Goal: Information Seeking & Learning: Understand process/instructions

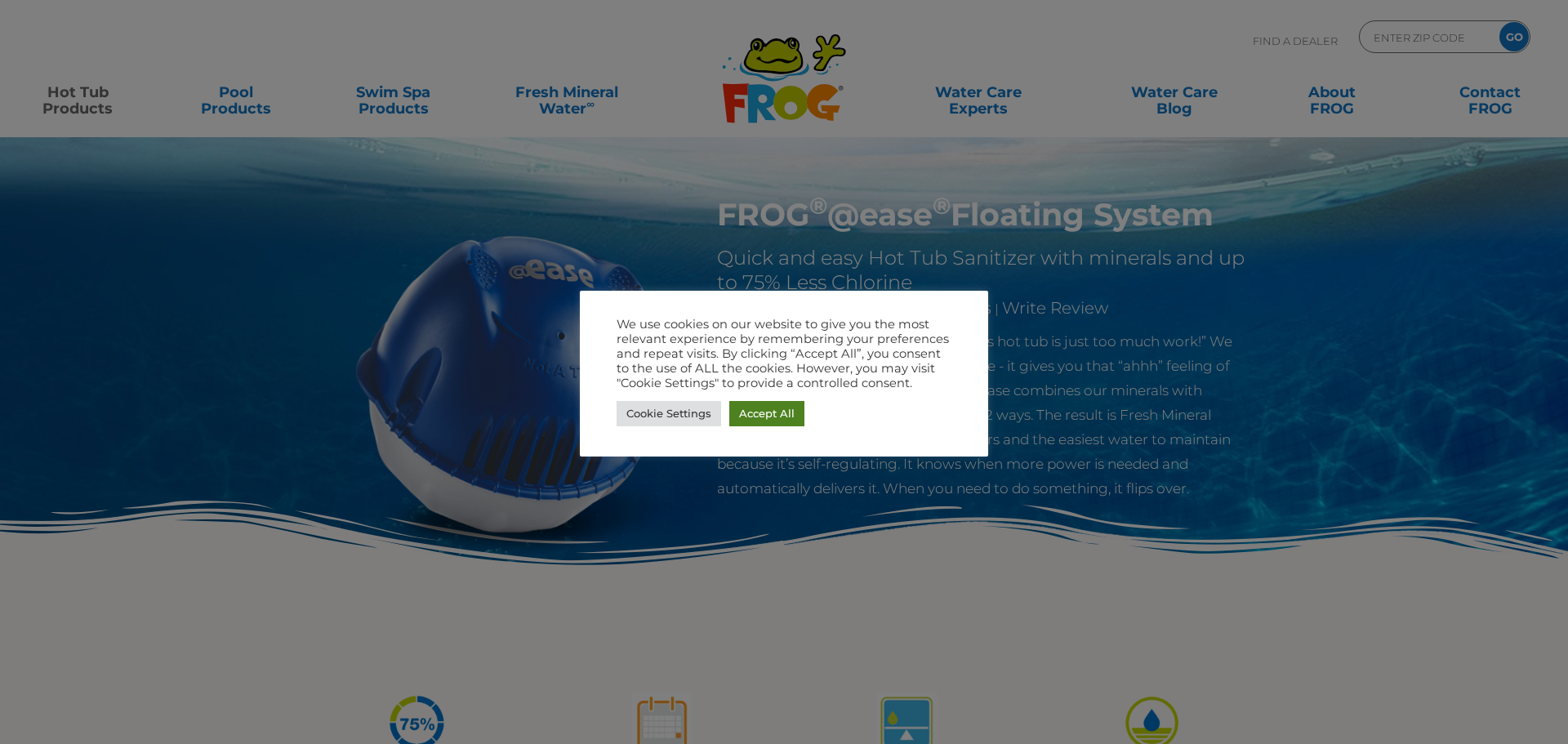
click at [760, 409] on link "Accept All" at bounding box center [766, 413] width 75 height 25
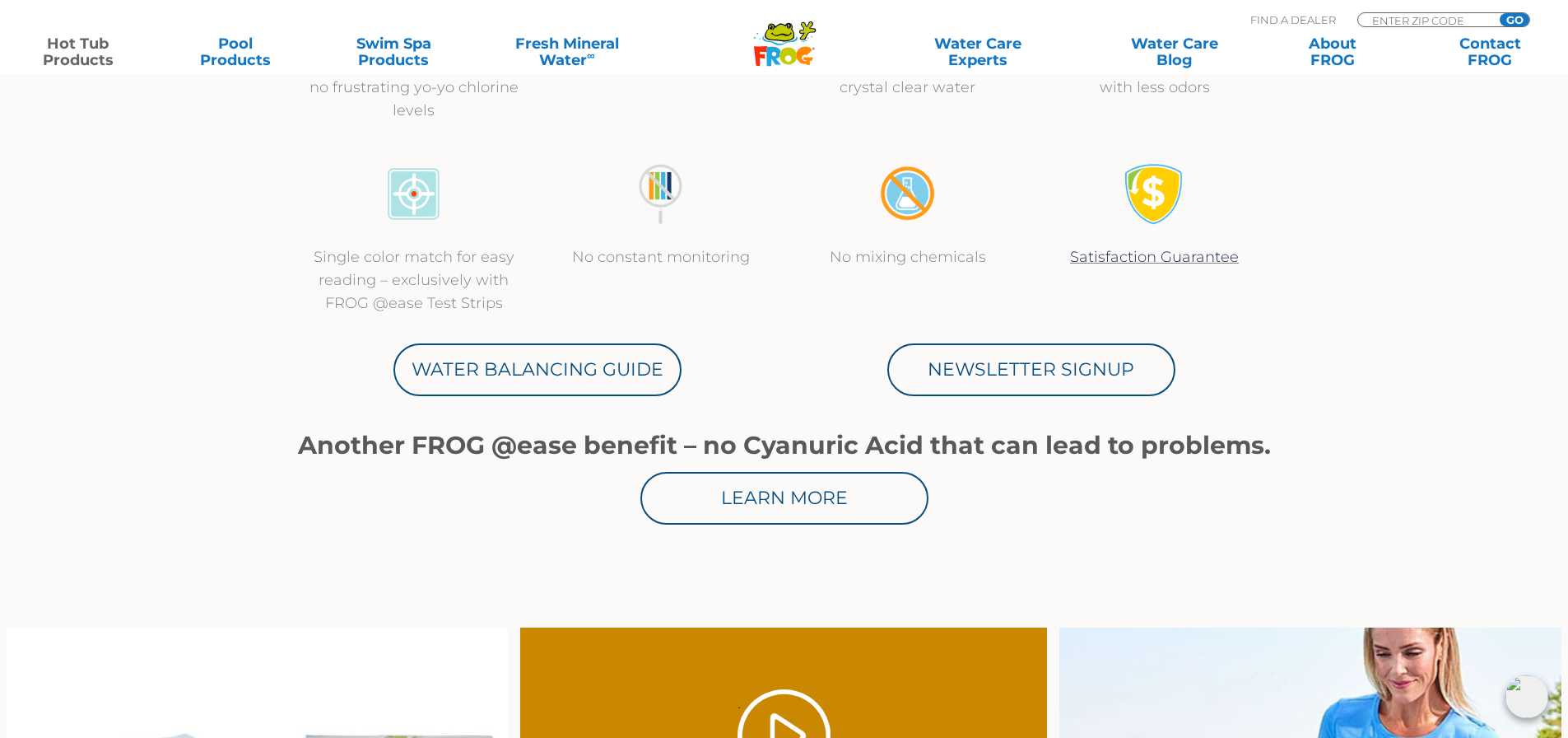
scroll to position [741, 0]
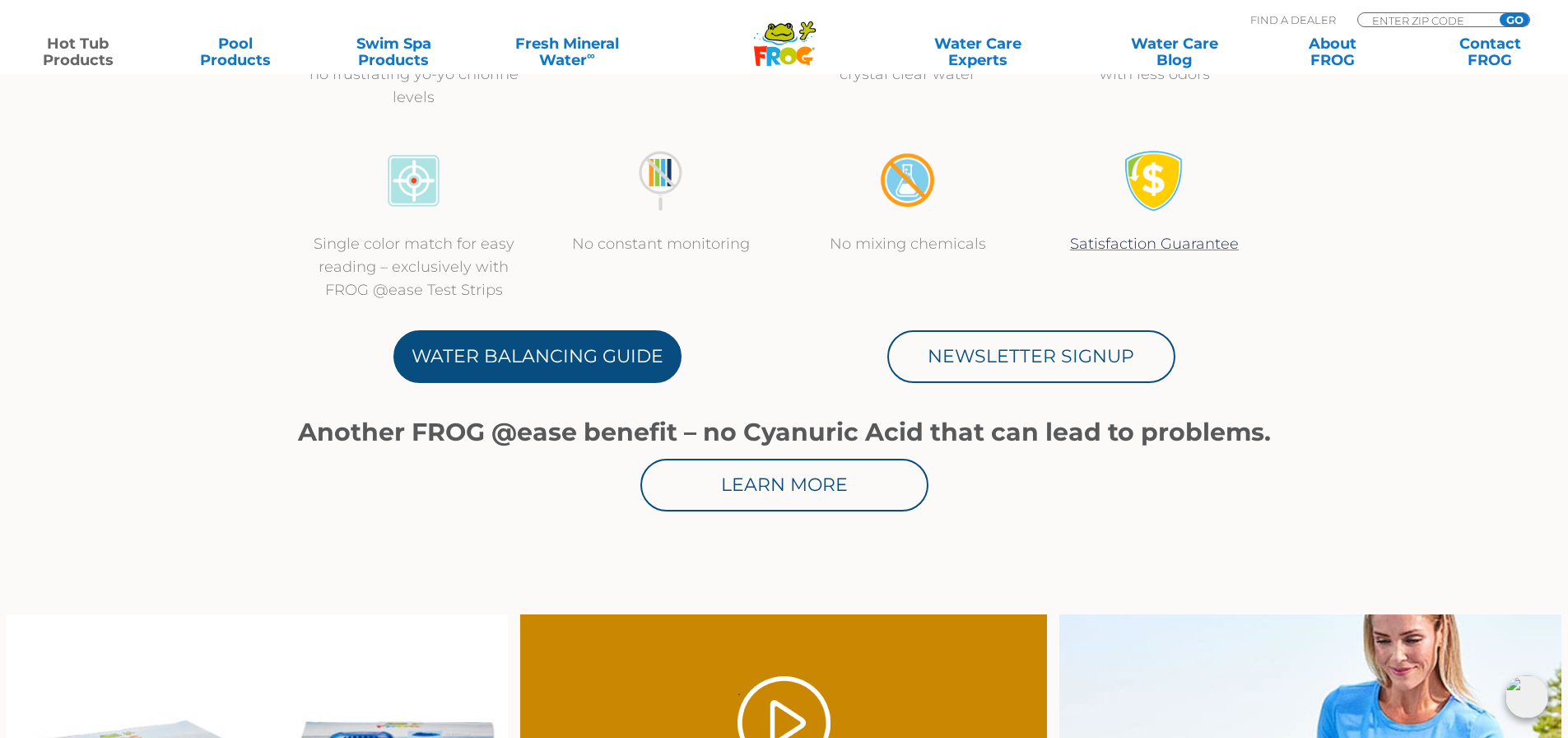
click at [521, 358] on link "Water Balancing Guide" at bounding box center [537, 357] width 288 height 52
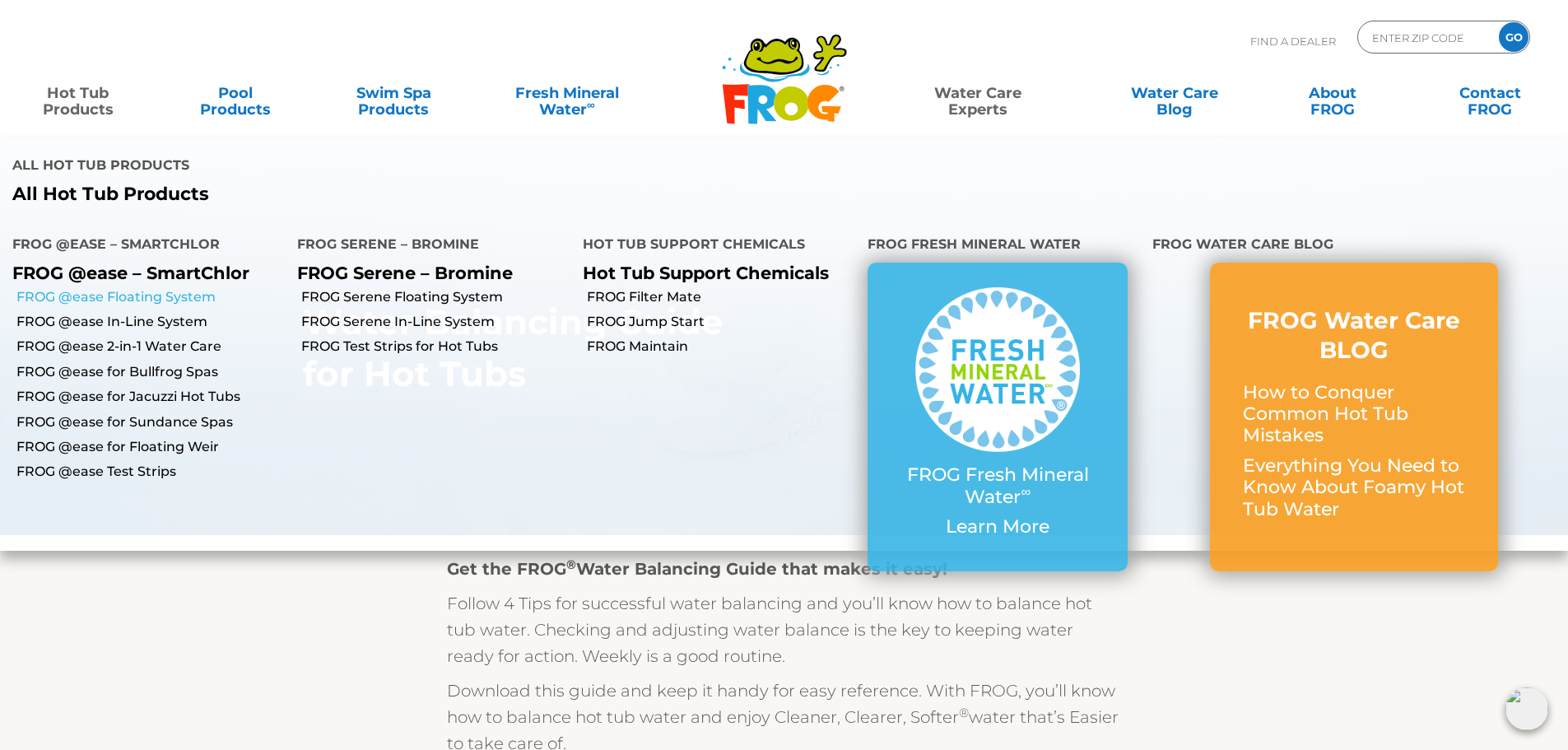
click at [115, 296] on link "FROG @ease Floating System" at bounding box center [151, 297] width 269 height 18
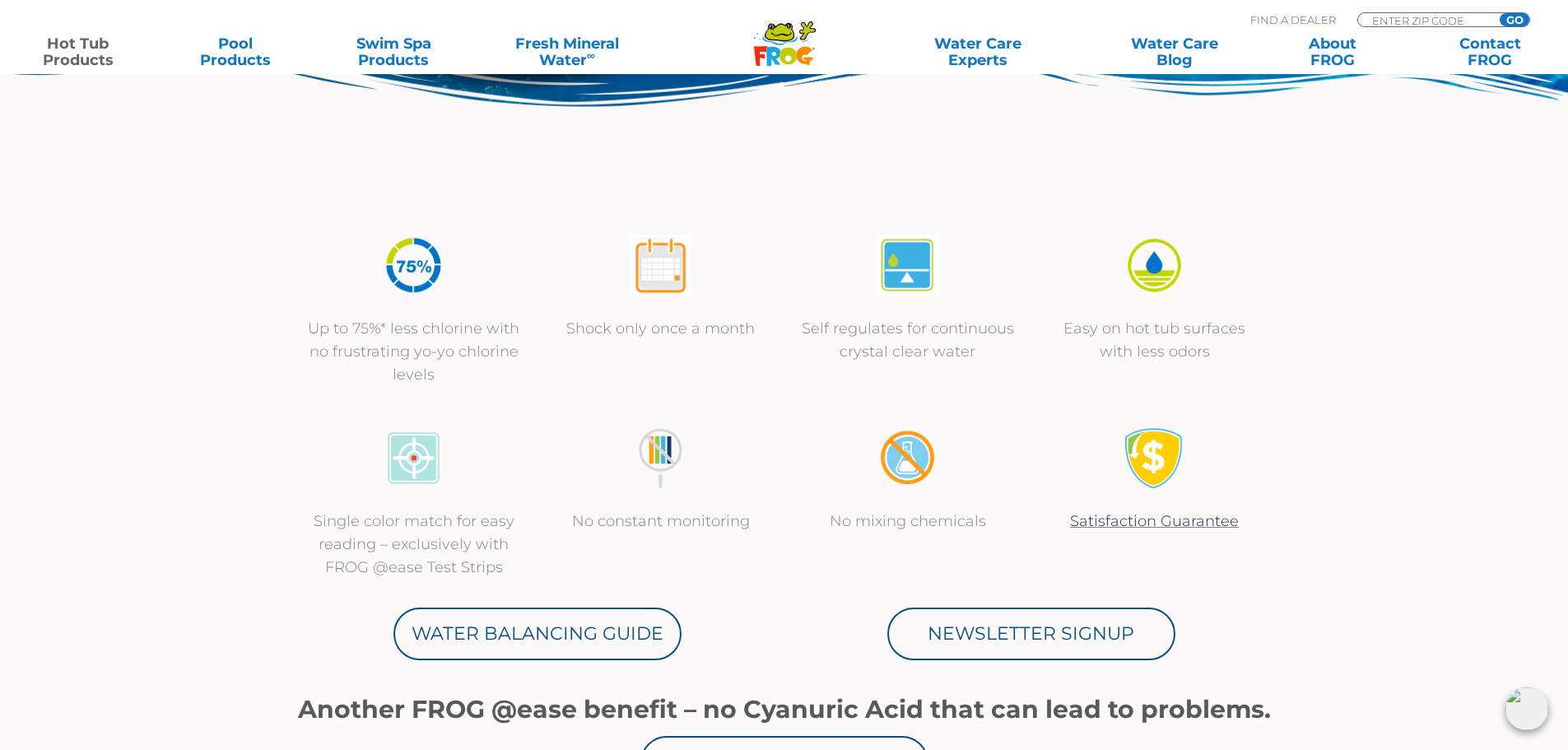
scroll to position [493, 0]
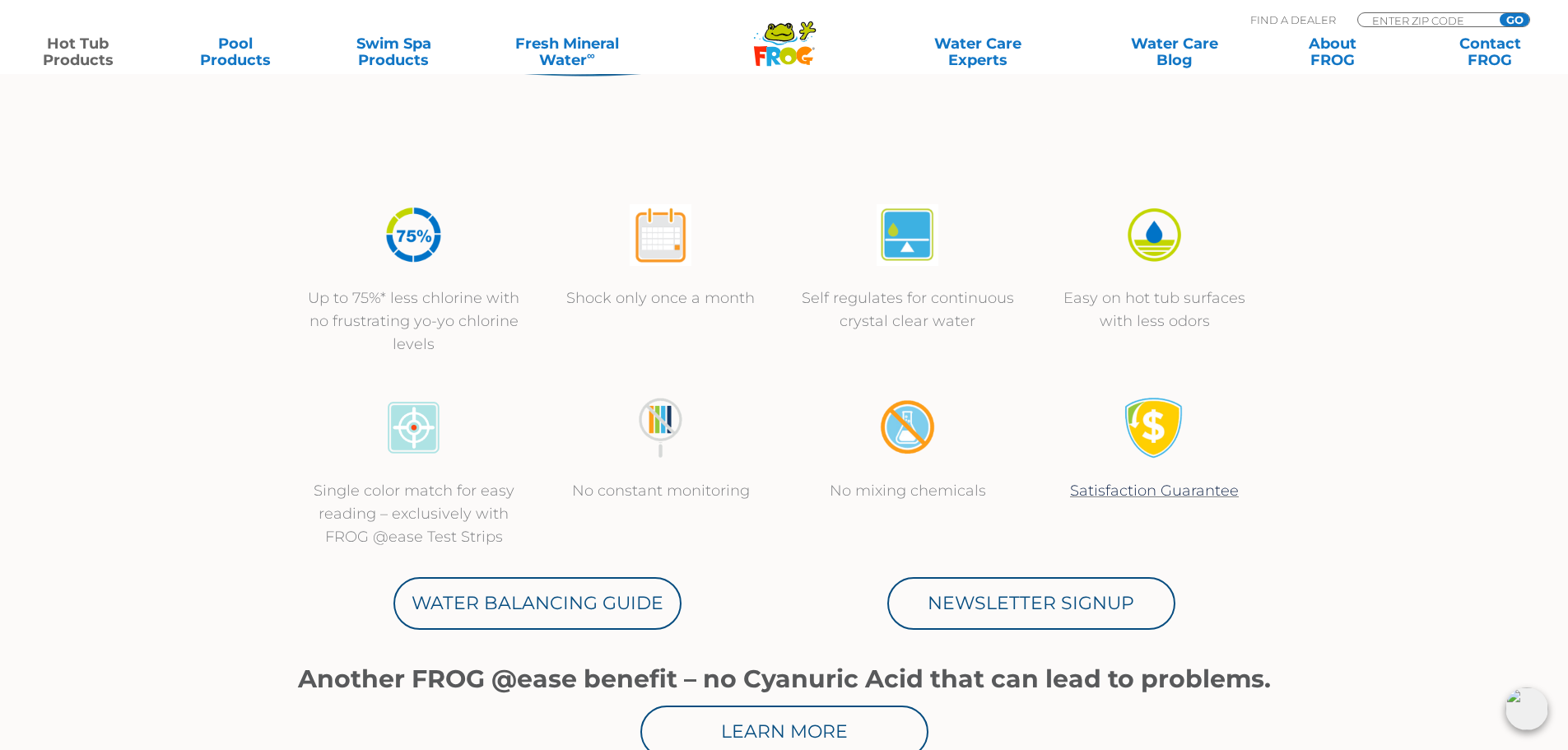
click at [411, 431] on img at bounding box center [414, 428] width 62 height 62
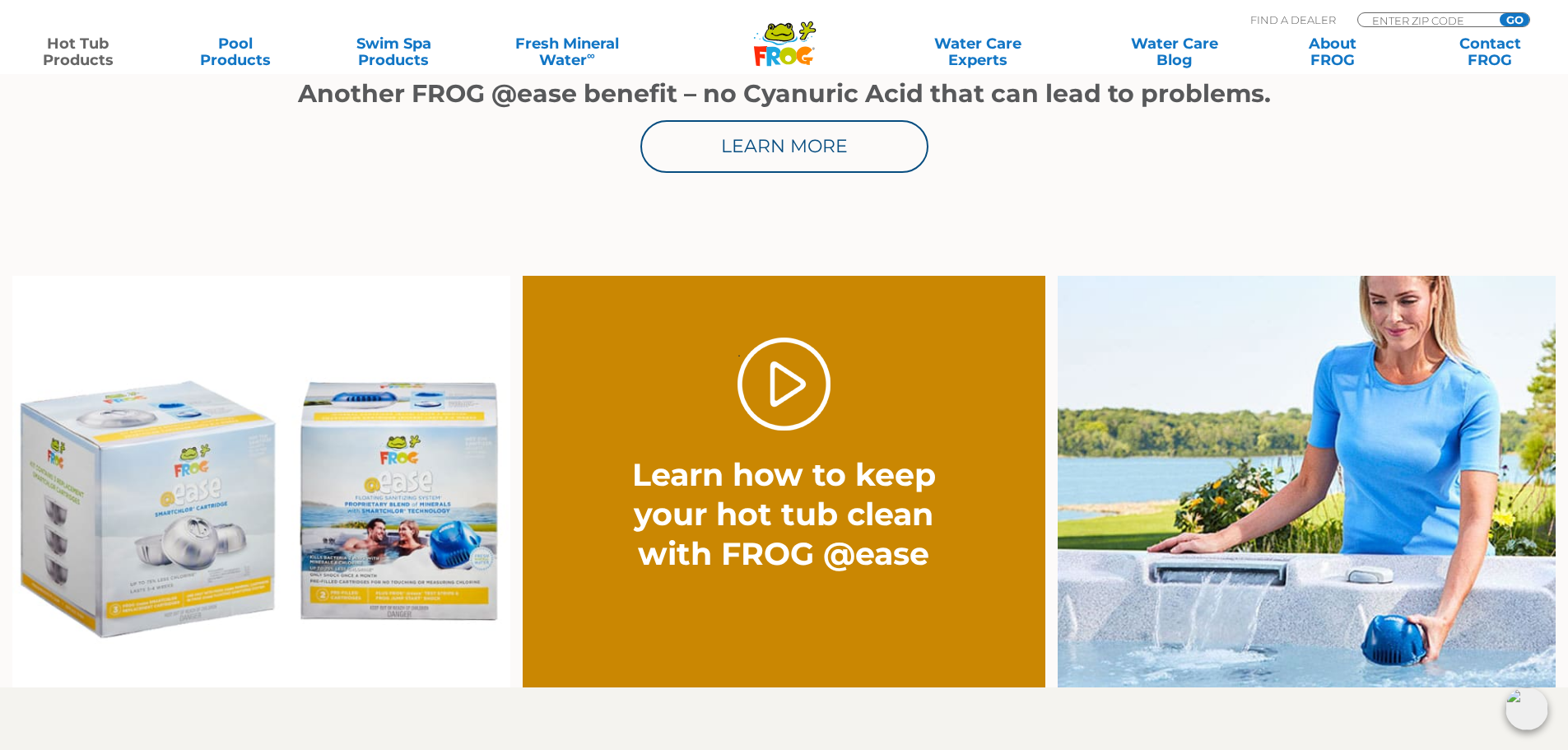
scroll to position [1153, 0]
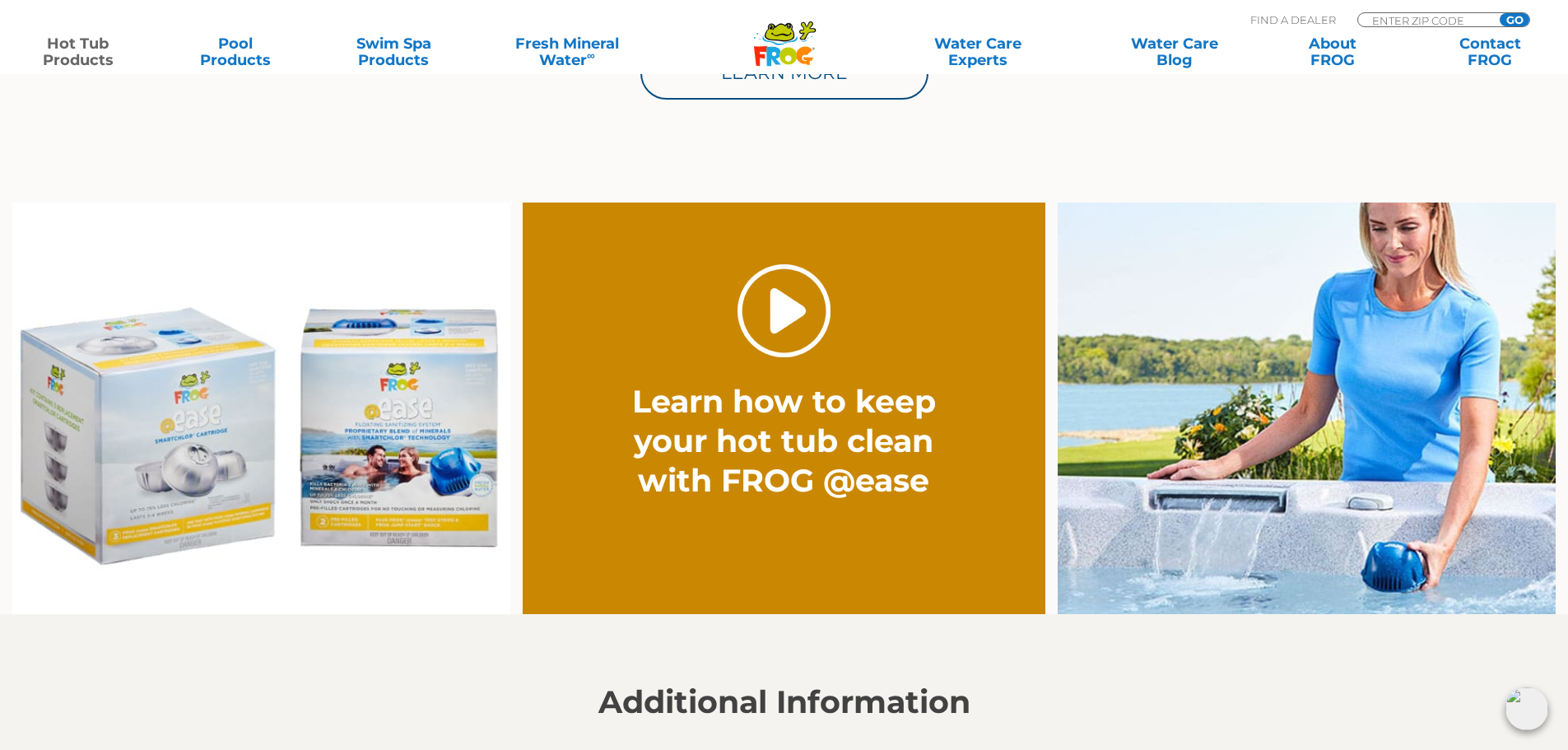
click at [780, 317] on link "." at bounding box center [784, 310] width 93 height 93
